Goal: Task Accomplishment & Management: Manage account settings

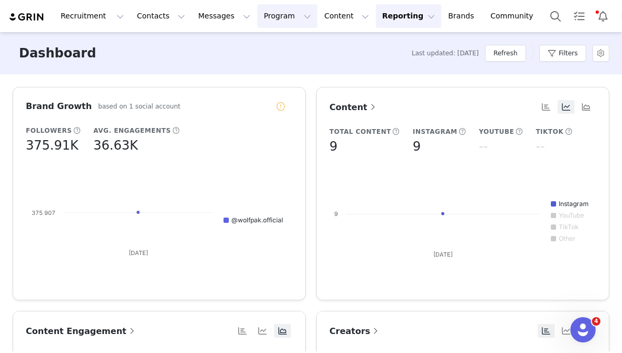
click at [261, 15] on button "Program Program" at bounding box center [287, 16] width 60 height 24
click at [298, 52] on link "Activations" at bounding box center [282, 46] width 83 height 19
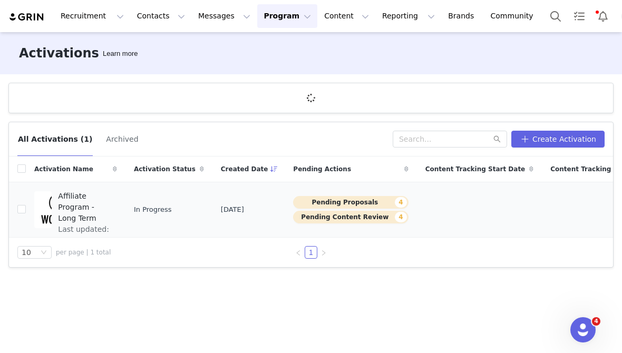
click at [95, 213] on span "Affiliate Program - Long Term" at bounding box center [84, 207] width 53 height 33
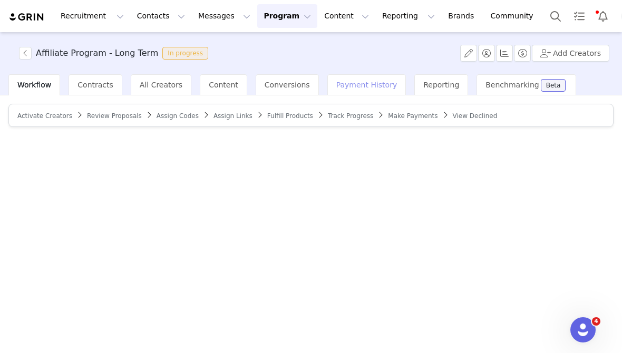
click at [341, 93] on div "Payment History" at bounding box center [366, 84] width 79 height 21
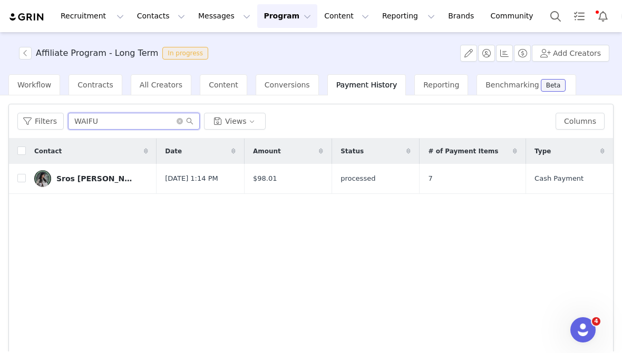
click at [130, 123] on input "WAIFU" at bounding box center [134, 121] width 132 height 17
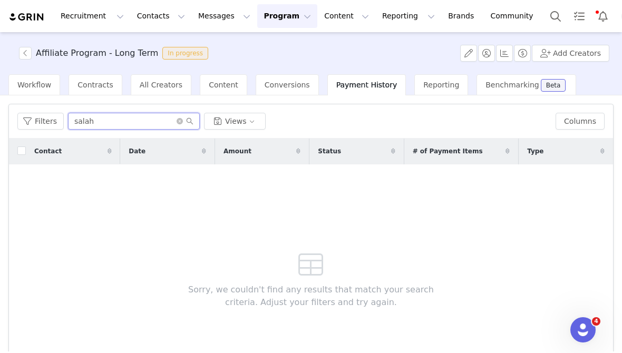
click at [130, 123] on input "salah" at bounding box center [134, 121] width 132 height 17
type input "salah"
click at [270, 12] on button "Program Program" at bounding box center [287, 16] width 60 height 24
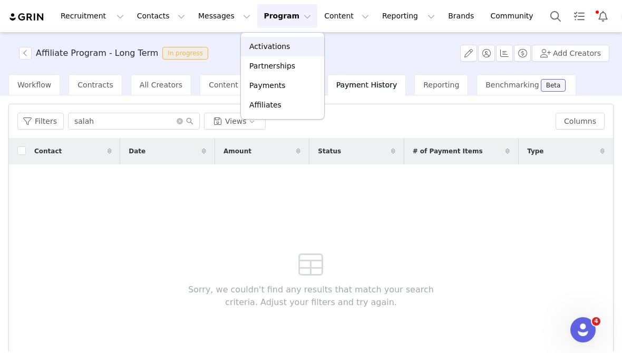
click at [278, 46] on p "Activations" at bounding box center [269, 46] width 41 height 11
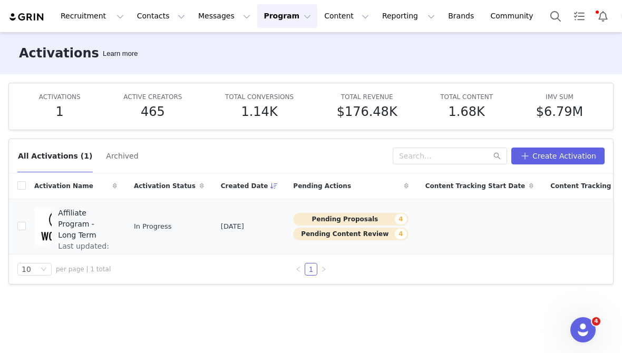
click at [80, 226] on span "Affiliate Program - Long Term" at bounding box center [84, 224] width 53 height 33
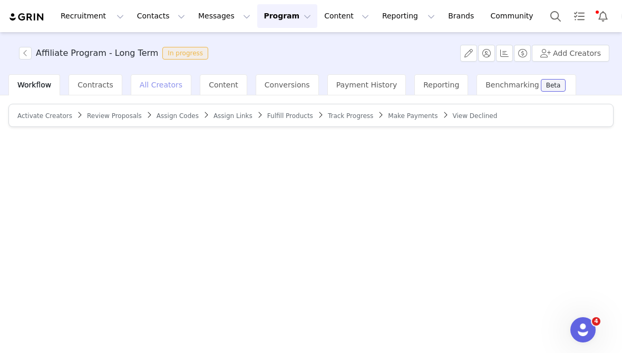
click at [172, 88] on span "All Creators" at bounding box center [161, 85] width 43 height 8
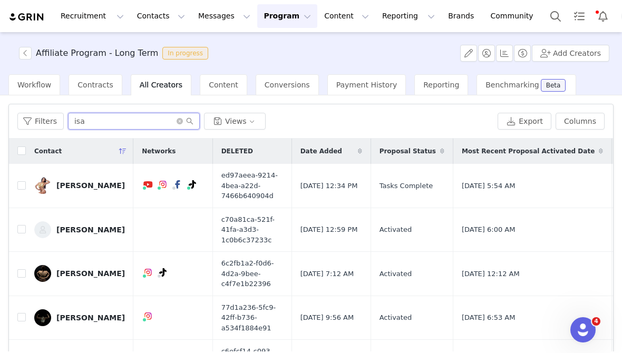
click at [116, 123] on input "isa" at bounding box center [134, 121] width 132 height 17
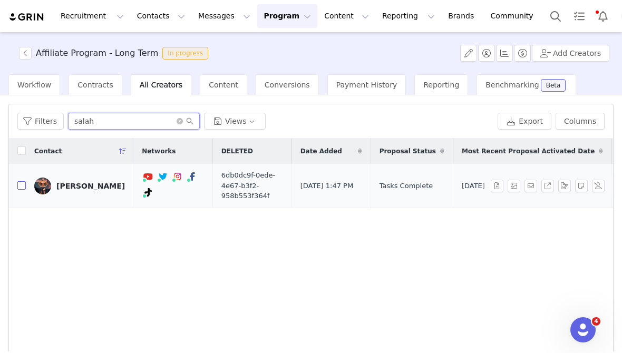
type input "salah"
click at [18, 187] on input "checkbox" at bounding box center [21, 185] width 8 height 8
checkbox input "true"
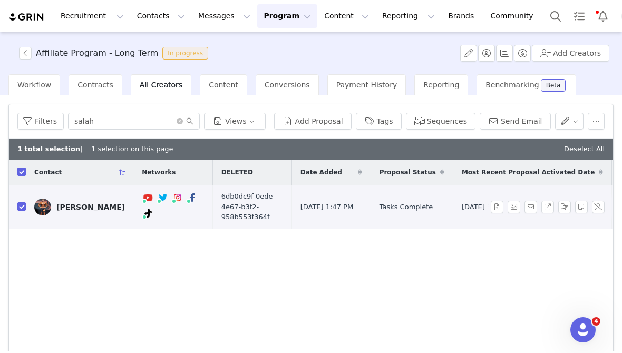
click at [73, 206] on div "[PERSON_NAME]" at bounding box center [90, 207] width 68 height 8
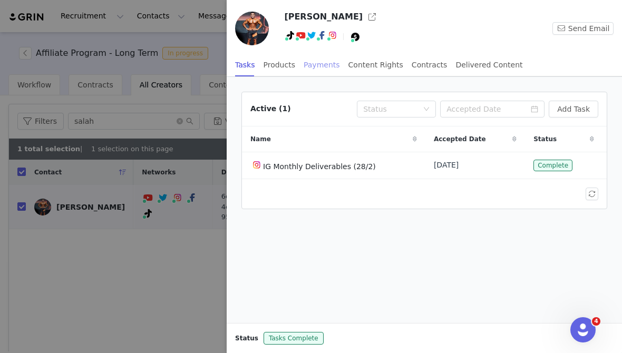
click at [321, 67] on div "Payments" at bounding box center [321, 65] width 36 height 24
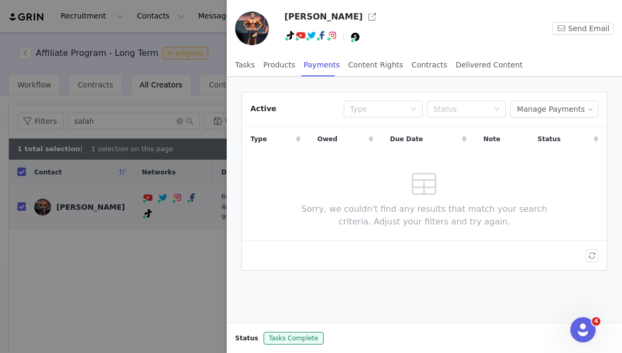
click at [124, 186] on div at bounding box center [311, 176] width 622 height 353
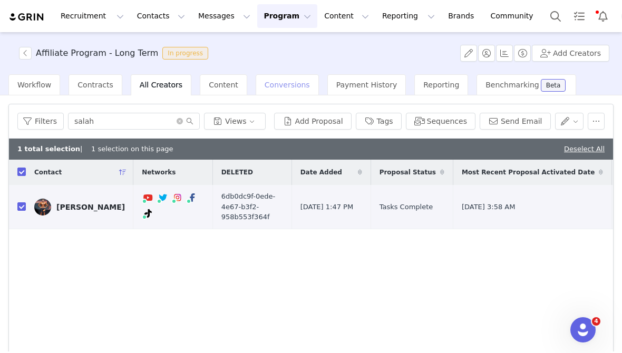
click at [267, 91] on div "Conversions" at bounding box center [286, 84] width 63 height 21
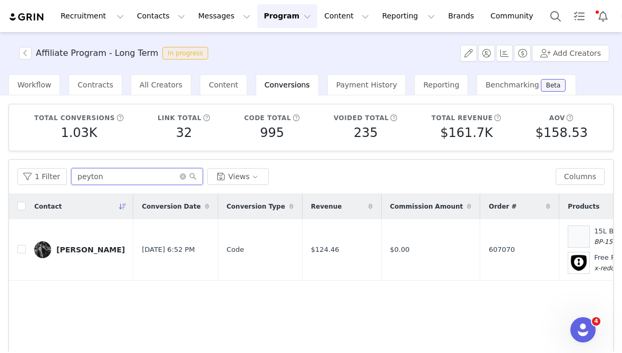
click at [140, 183] on input "peyton" at bounding box center [137, 176] width 132 height 17
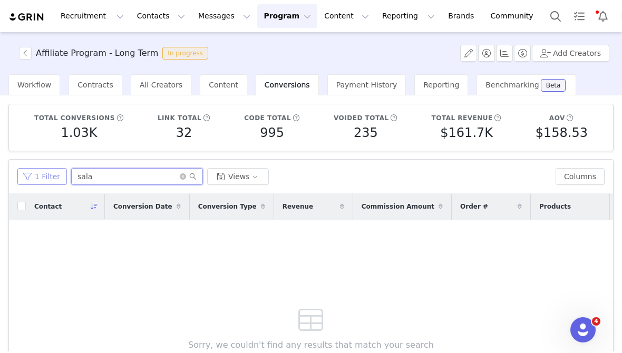
type input "sala"
click at [34, 183] on button "1 Filter" at bounding box center [42, 176] width 50 height 17
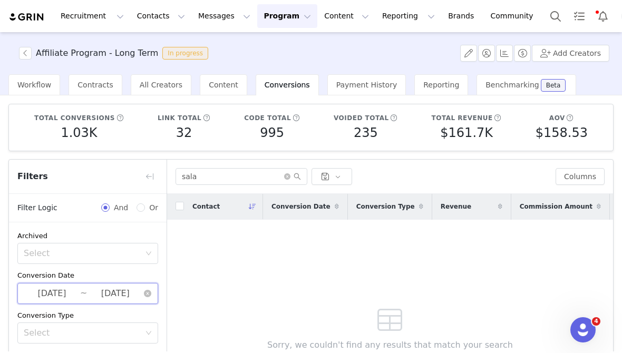
click at [71, 300] on span "[DATE] ~ [DATE]" at bounding box center [87, 293] width 141 height 21
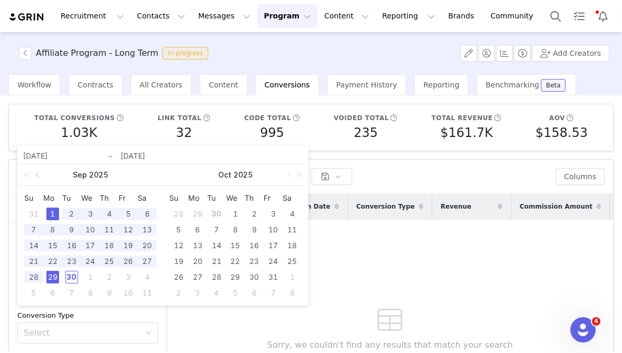
click at [36, 175] on link at bounding box center [37, 174] width 9 height 21
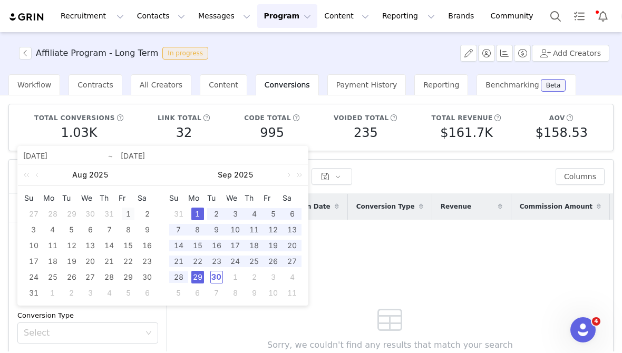
click at [127, 213] on div "1" at bounding box center [128, 214] width 13 height 13
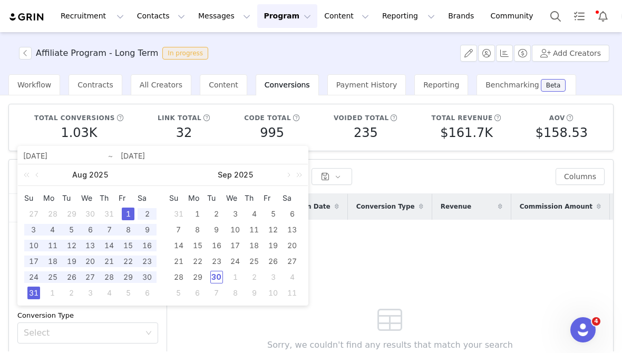
click at [31, 296] on div "31" at bounding box center [33, 293] width 13 height 13
type input "[DATE]"
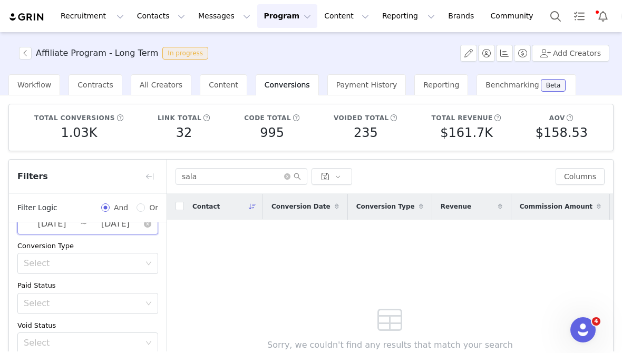
scroll to position [132, 0]
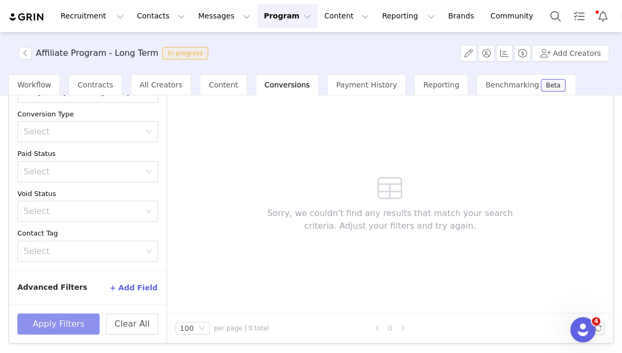
click at [78, 330] on button "Apply Filters" at bounding box center [58, 323] width 82 height 21
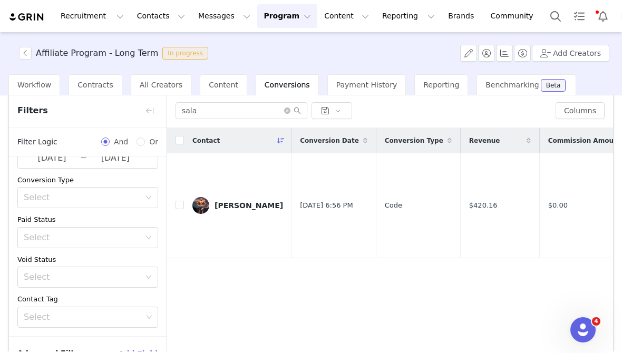
scroll to position [71, 0]
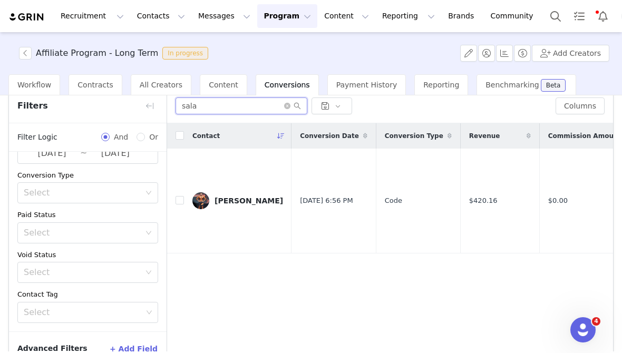
click at [199, 103] on input "sala" at bounding box center [241, 105] width 132 height 17
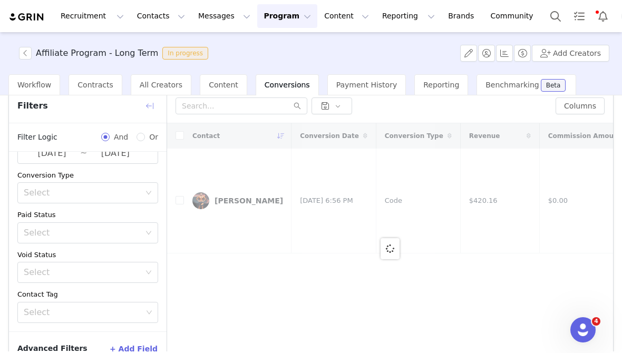
click at [147, 103] on button "button" at bounding box center [149, 105] width 17 height 17
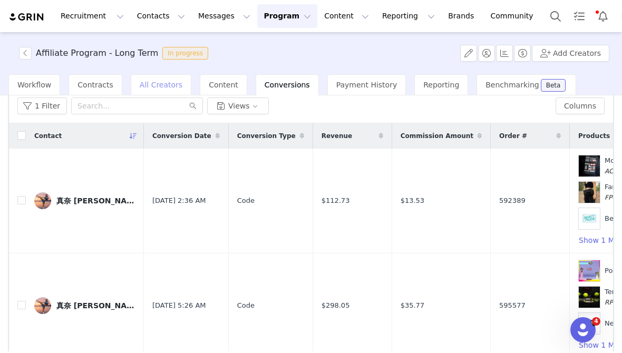
click at [140, 84] on span "All Creators" at bounding box center [161, 85] width 43 height 8
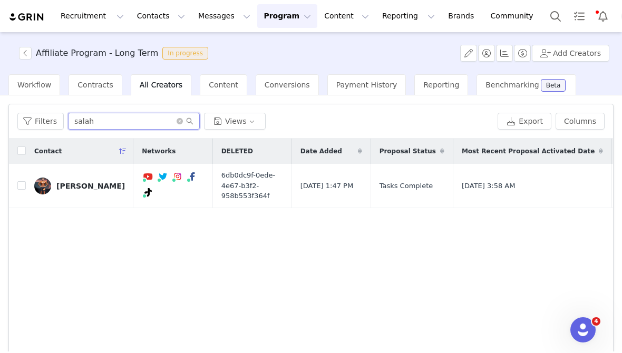
click at [146, 121] on input "salah" at bounding box center [134, 121] width 132 height 17
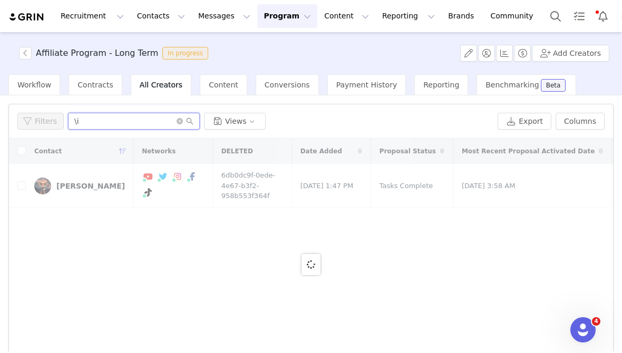
type input "\"
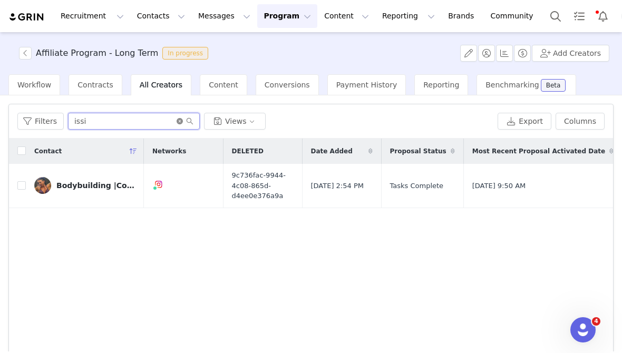
type input "issi"
click at [178, 121] on icon "icon: close-circle" at bounding box center [179, 121] width 6 height 6
click at [153, 121] on input "text" at bounding box center [134, 121] width 132 height 17
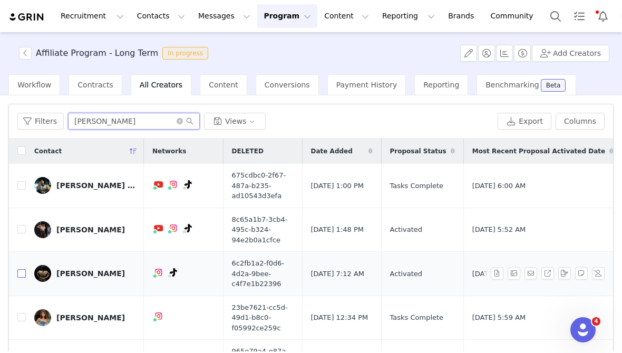
type input "[PERSON_NAME]"
click at [22, 273] on input "checkbox" at bounding box center [21, 273] width 8 height 8
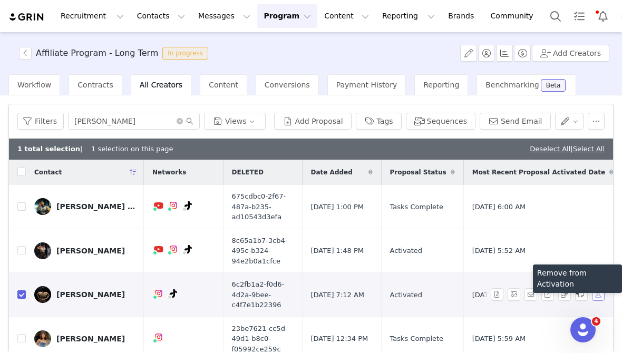
click at [596, 296] on button "button" at bounding box center [598, 294] width 13 height 13
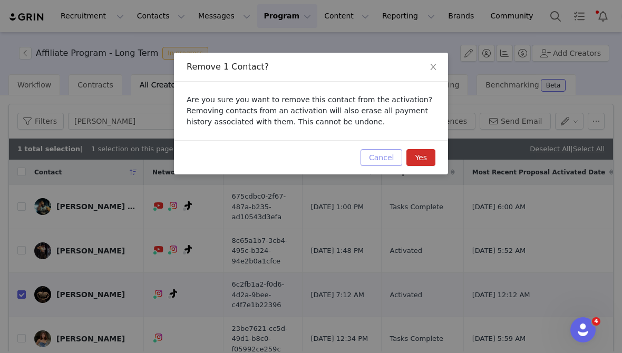
click at [386, 158] on button "Cancel" at bounding box center [381, 157] width 42 height 17
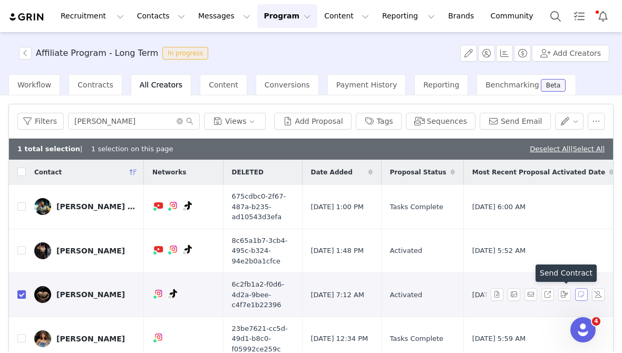
click at [577, 292] on button "button" at bounding box center [581, 294] width 13 height 13
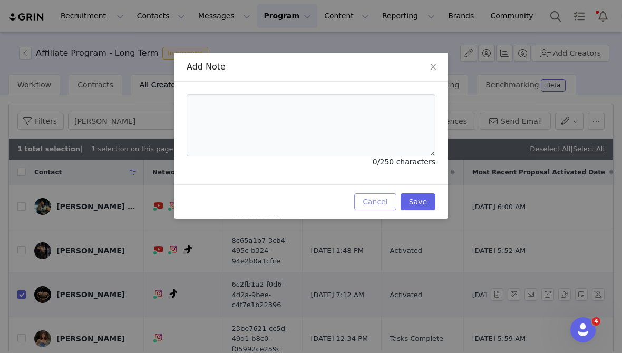
click at [368, 204] on button "Cancel" at bounding box center [375, 201] width 42 height 17
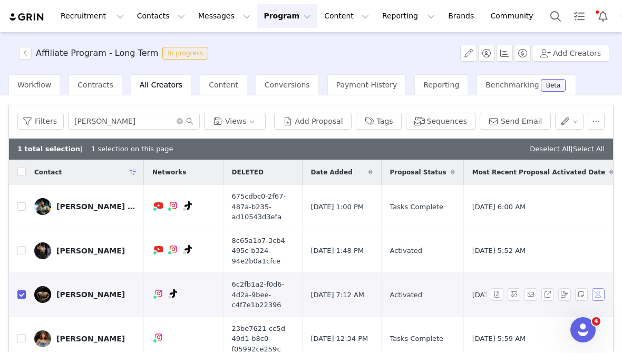
click at [596, 296] on button "button" at bounding box center [598, 294] width 13 height 13
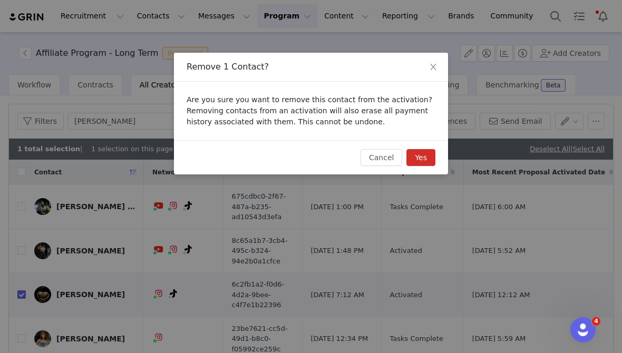
click at [420, 153] on button "Yes" at bounding box center [420, 157] width 29 height 17
checkbox input "false"
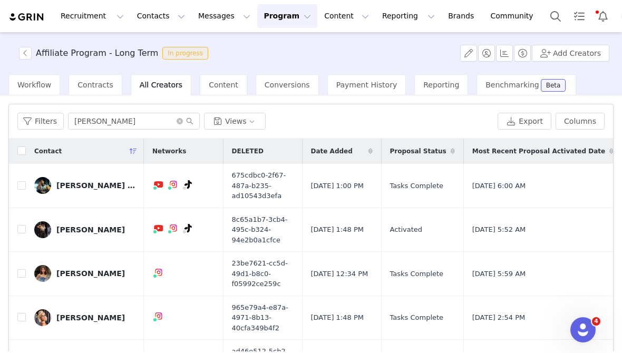
click at [164, 82] on span "All Creators" at bounding box center [161, 85] width 43 height 8
click at [130, 121] on input "[PERSON_NAME]" at bounding box center [134, 121] width 132 height 17
click at [262, 13] on button "Program Program" at bounding box center [287, 16] width 60 height 24
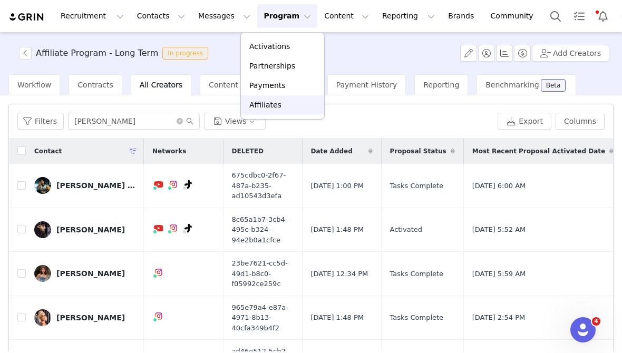
click at [274, 100] on p "Affiliates" at bounding box center [265, 105] width 32 height 11
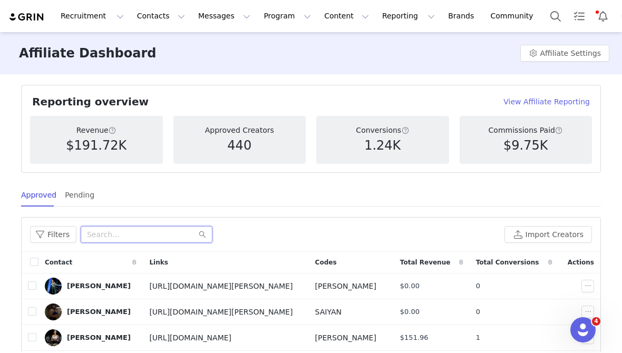
click at [140, 233] on input "text" at bounding box center [147, 234] width 132 height 17
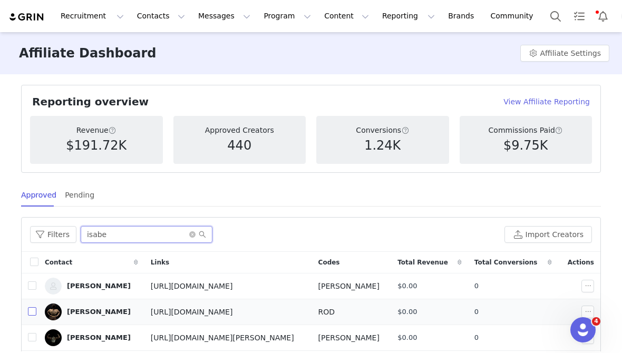
type input "isabe"
click at [31, 312] on input "checkbox" at bounding box center [32, 311] width 8 height 8
checkbox input "true"
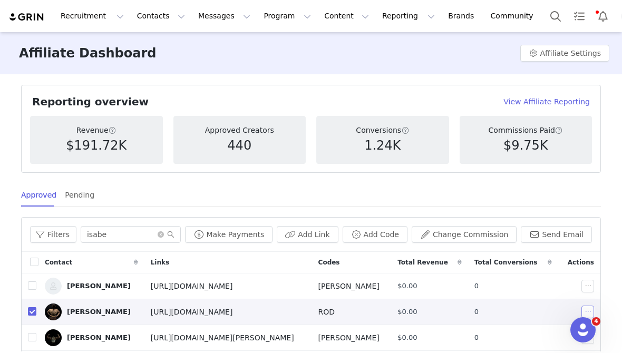
click at [586, 311] on button "button" at bounding box center [587, 312] width 13 height 13
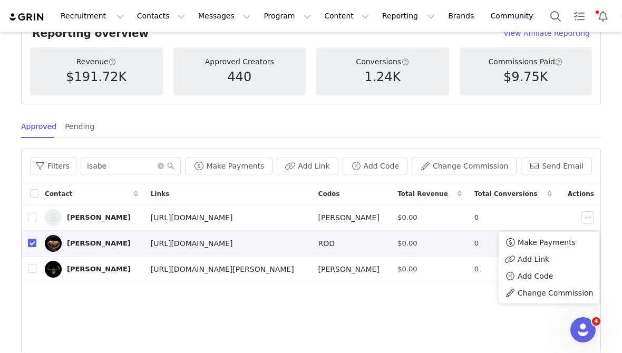
scroll to position [79, 0]
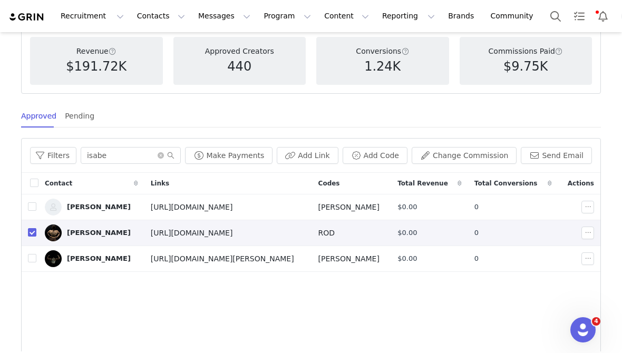
click at [111, 229] on div "[PERSON_NAME]" at bounding box center [99, 233] width 64 height 8
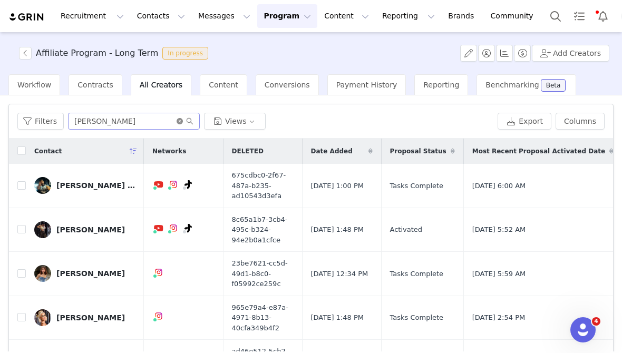
click at [179, 122] on icon "icon: close-circle" at bounding box center [179, 121] width 6 height 6
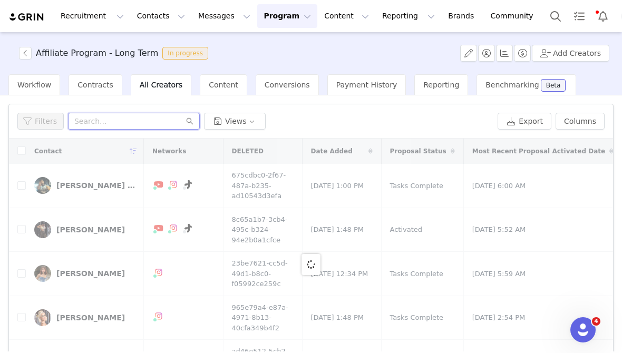
click at [159, 119] on input "text" at bounding box center [134, 121] width 132 height 17
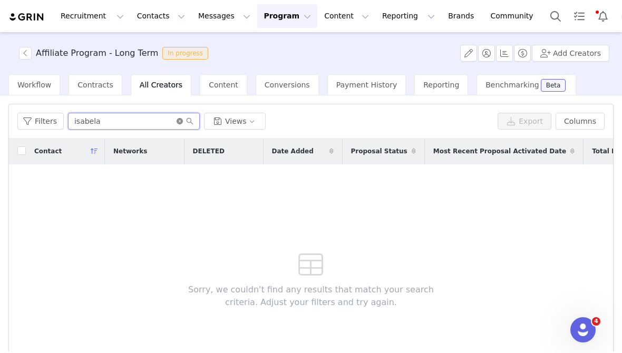
type input "isabela"
click at [181, 121] on icon "icon: close-circle" at bounding box center [179, 121] width 6 height 6
click at [163, 121] on input "text" at bounding box center [134, 121] width 132 height 17
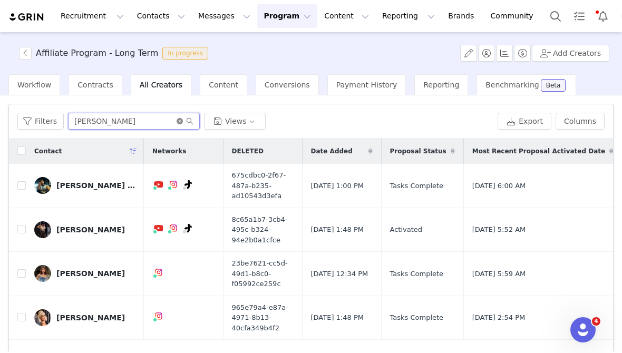
type input "[PERSON_NAME]"
click at [178, 122] on icon "icon: close-circle" at bounding box center [179, 121] width 6 height 6
click at [154, 121] on input "text" at bounding box center [134, 121] width 132 height 17
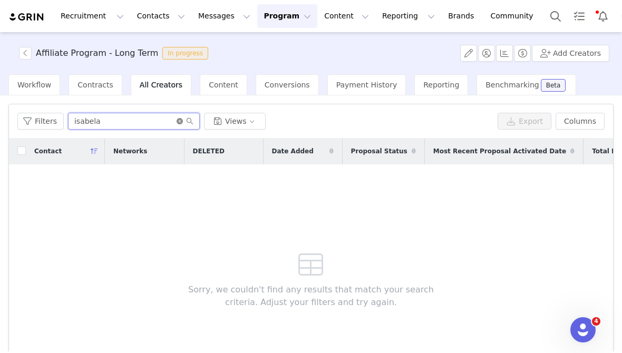
type input "isabela"
click at [180, 121] on icon "icon: close-circle" at bounding box center [179, 121] width 6 height 6
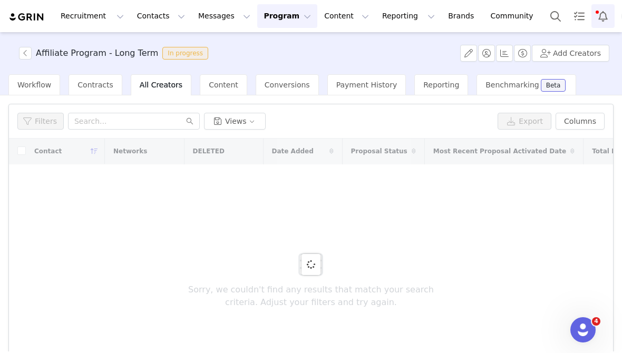
click at [591, 18] on button "Notifications" at bounding box center [602, 16] width 23 height 24
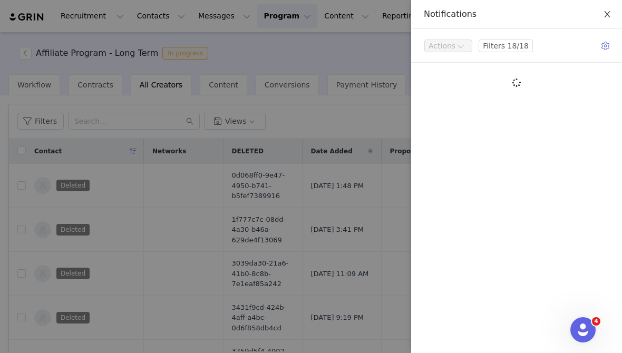
click at [612, 19] on button "Close" at bounding box center [606, 14] width 29 height 29
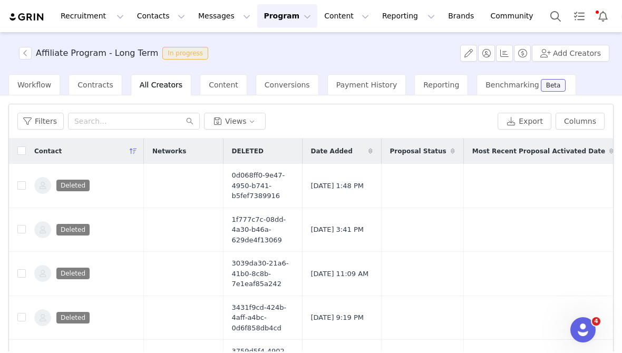
click at [265, 20] on button "Program Program" at bounding box center [287, 16] width 60 height 24
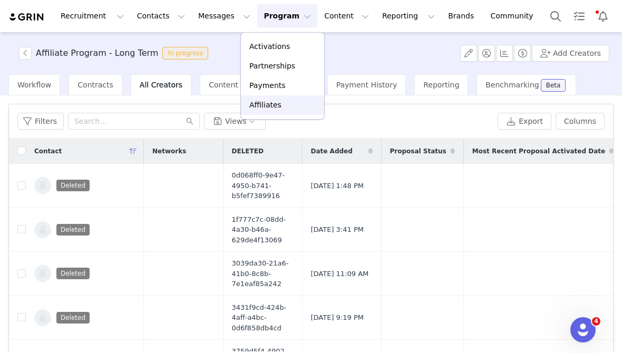
click at [269, 102] on p "Affiliates" at bounding box center [265, 105] width 32 height 11
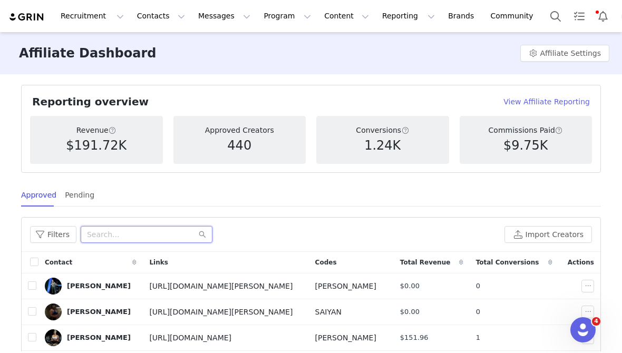
click at [152, 232] on input "text" at bounding box center [147, 234] width 132 height 17
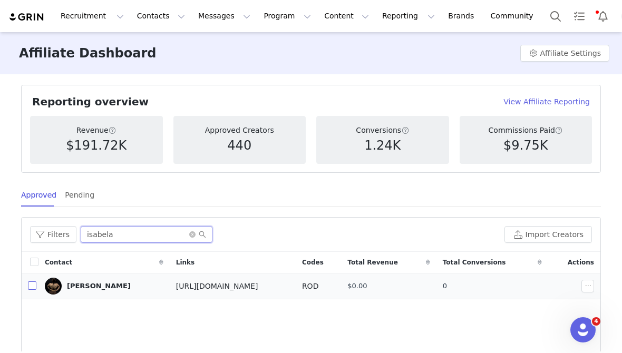
type input "isabela"
click at [30, 285] on input "checkbox" at bounding box center [32, 285] width 8 height 8
checkbox input "true"
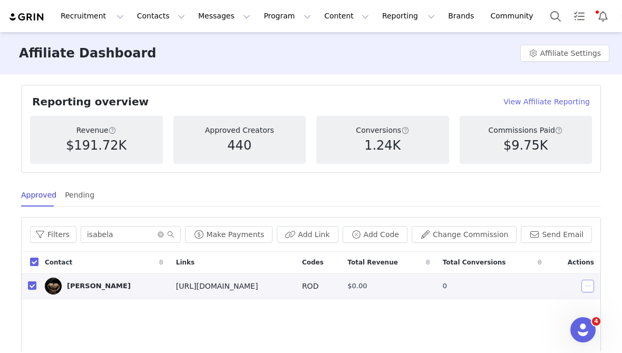
click at [587, 286] on button "button" at bounding box center [587, 286] width 13 height 13
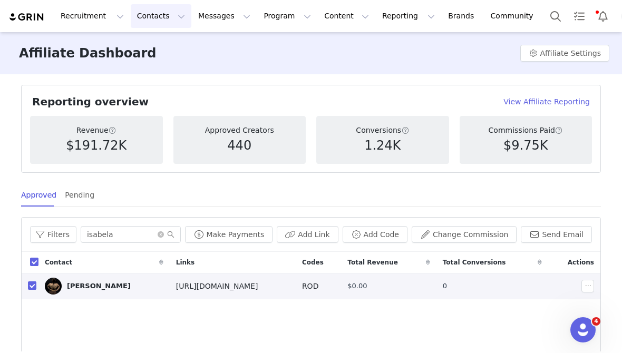
click at [133, 11] on button "Contacts Contacts" at bounding box center [161, 16] width 61 height 24
click at [163, 52] on div "Creators" at bounding box center [165, 46] width 71 height 11
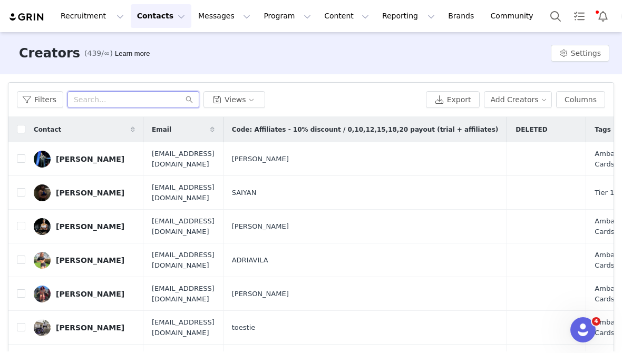
click at [177, 103] on input "text" at bounding box center [133, 99] width 132 height 17
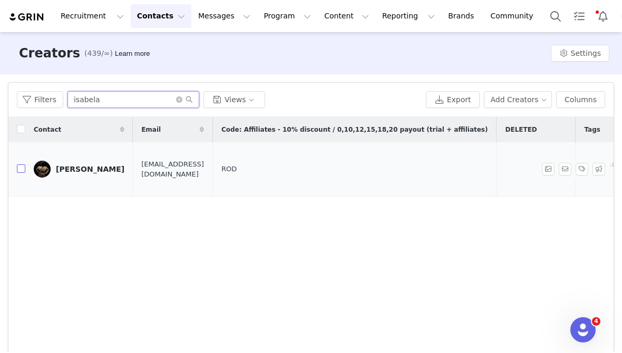
type input "isabela"
click at [20, 164] on input "checkbox" at bounding box center [21, 168] width 8 height 8
checkbox input "true"
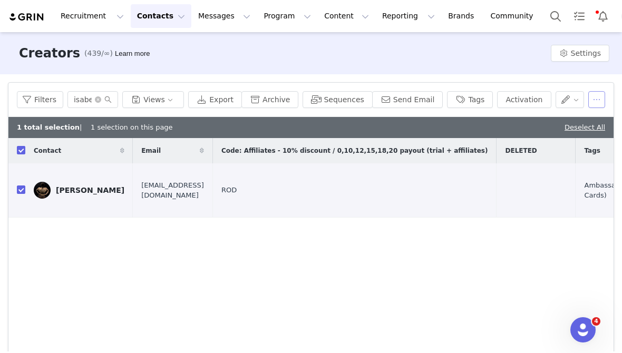
click at [594, 101] on button "button" at bounding box center [596, 99] width 17 height 17
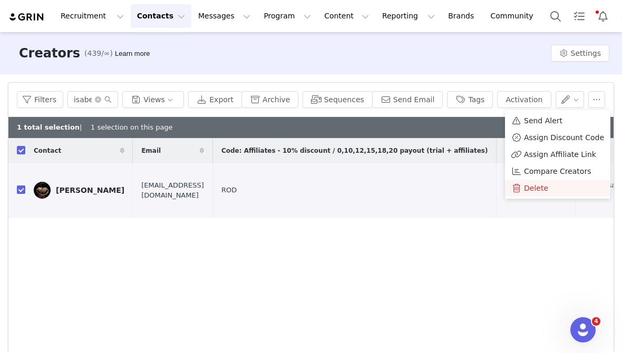
click at [545, 190] on span "Delete" at bounding box center [536, 188] width 24 height 12
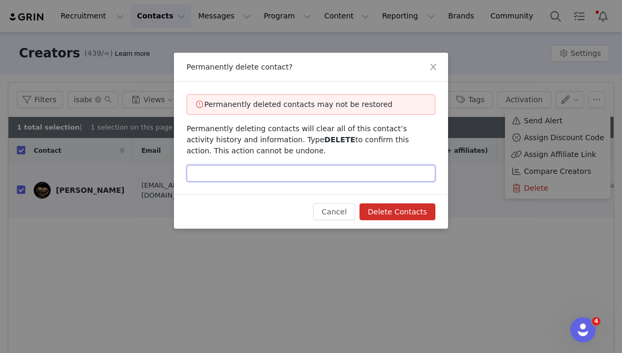
click at [381, 168] on input "text" at bounding box center [310, 173] width 249 height 17
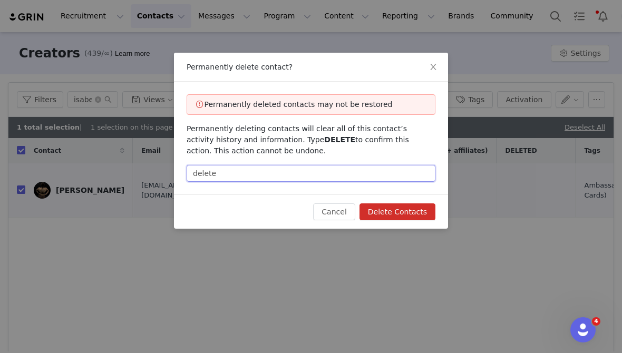
type input "delete"
click at [408, 216] on button "Delete Contacts" at bounding box center [397, 211] width 76 height 17
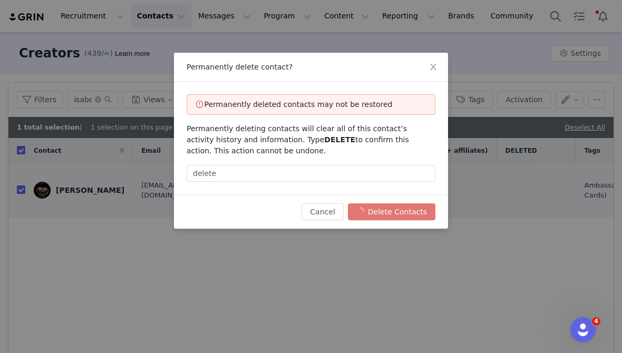
checkbox input "false"
